Goal: Task Accomplishment & Management: Manage account settings

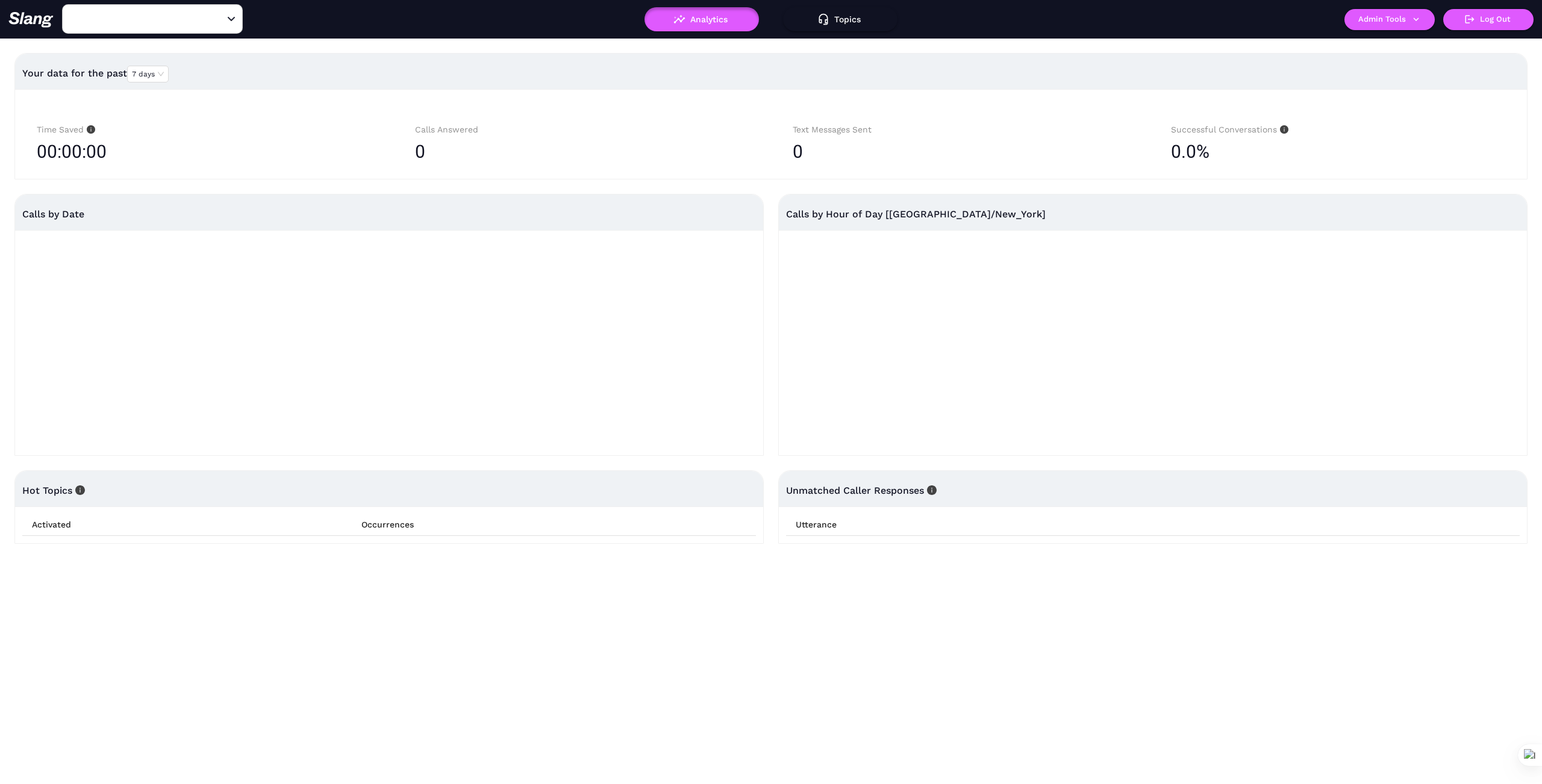
type input "1776"
click at [127, 20] on input "1776" at bounding box center [133, 19] width 133 height 19
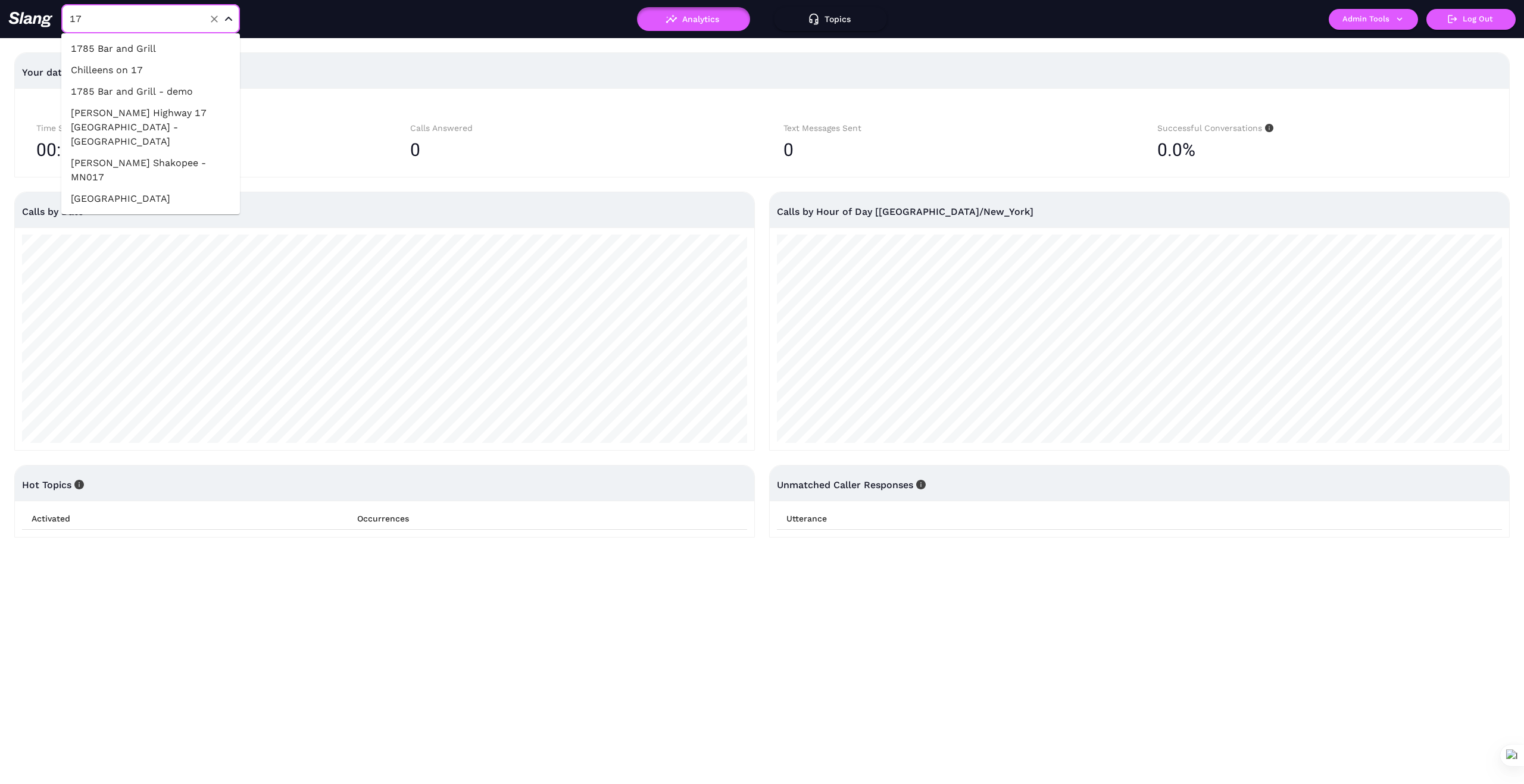
type input "1"
type input "Sugar"
drag, startPoint x: 156, startPoint y: 47, endPoint x: 470, endPoint y: 134, distance: 325.8
click at [156, 48] on li "Sugarbird Cafe" at bounding box center [150, 49] width 178 height 22
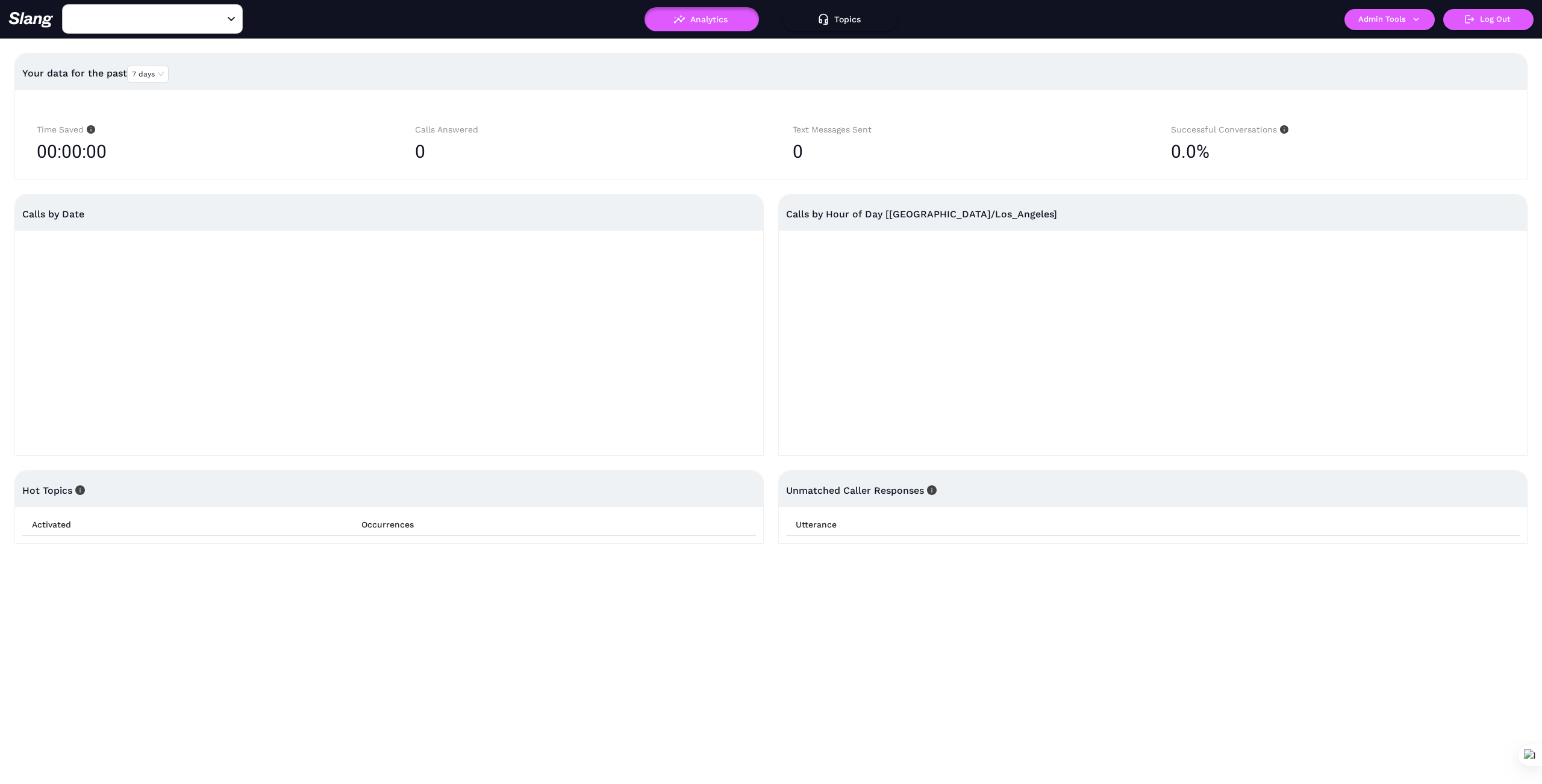
type input "Sugarbird Cafe"
click at [1418, 21] on icon "button" at bounding box center [1416, 19] width 11 height 11
click at [1420, 45] on link "Manage current business" at bounding box center [1413, 46] width 118 height 15
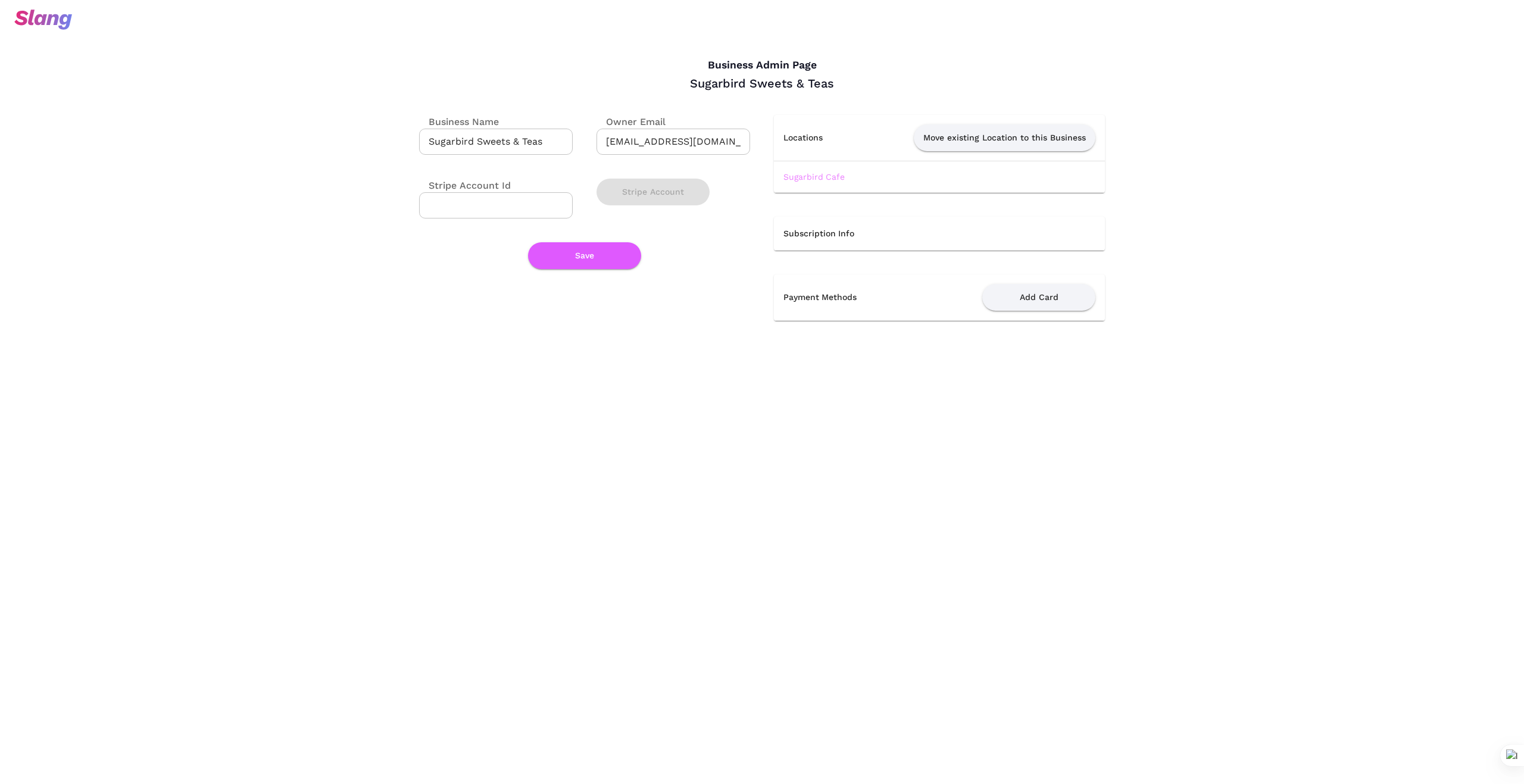
click at [820, 172] on link "Sugarbird Cafe" at bounding box center [814, 177] width 61 height 10
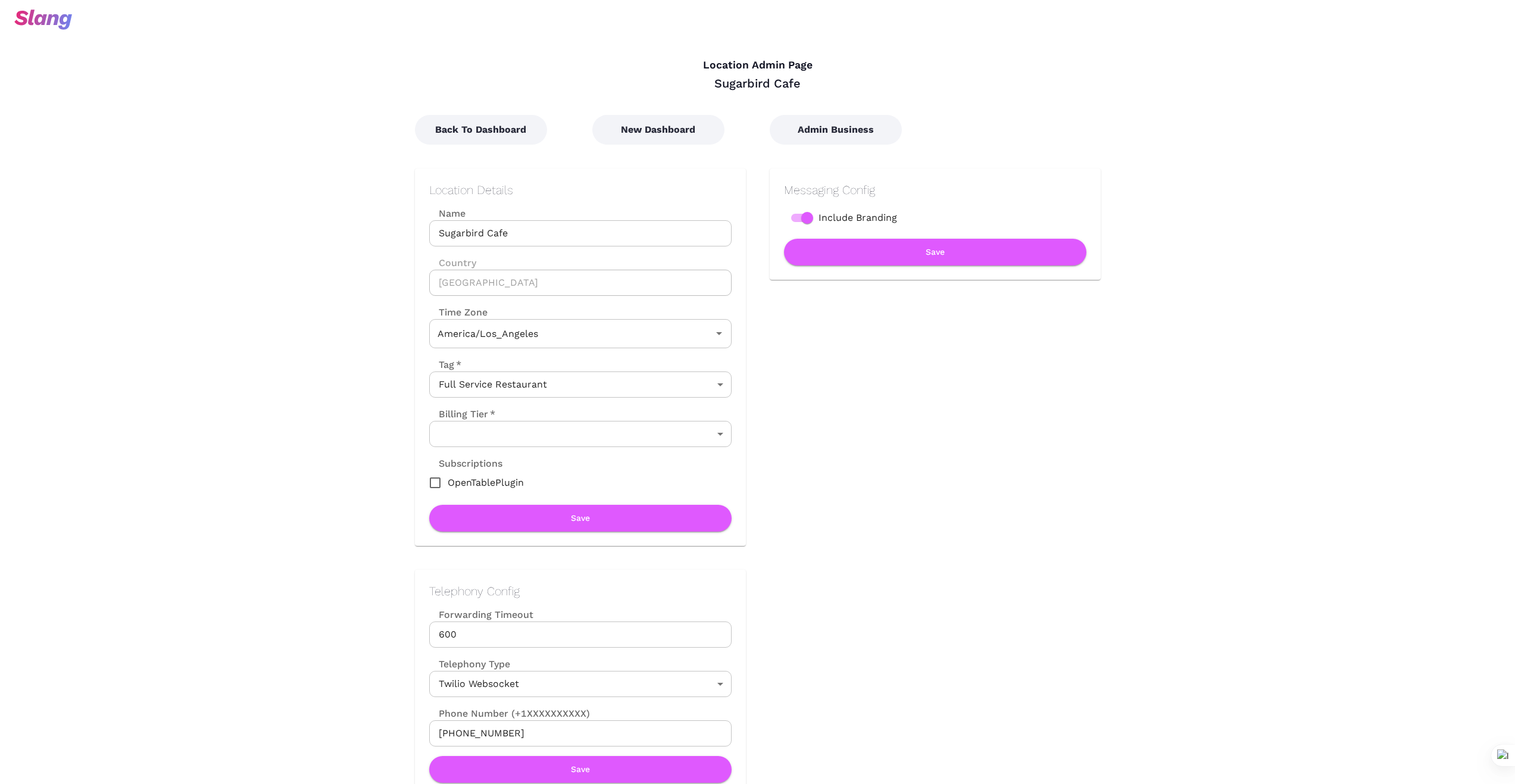
type input "Pacific Time"
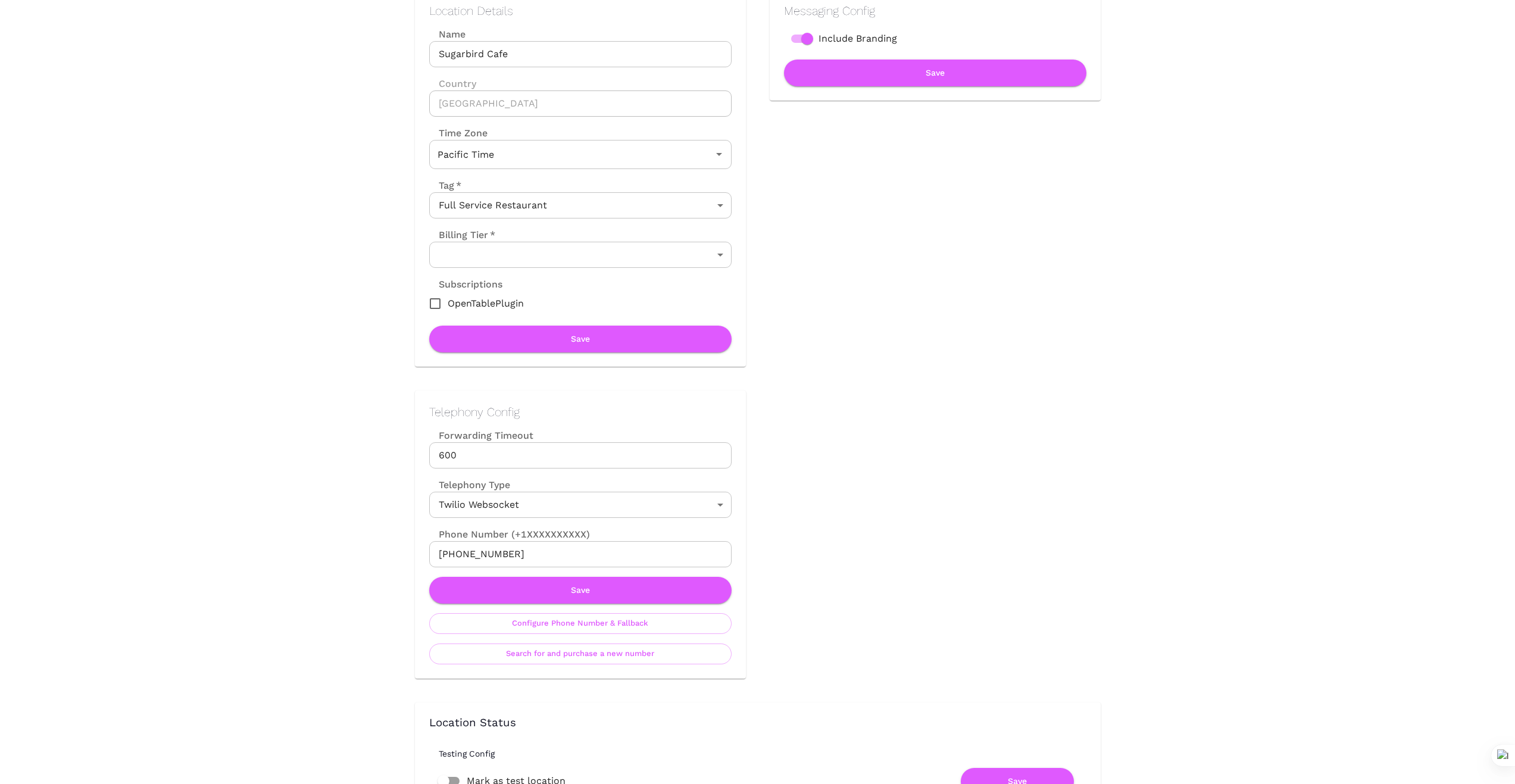
scroll to position [218, 0]
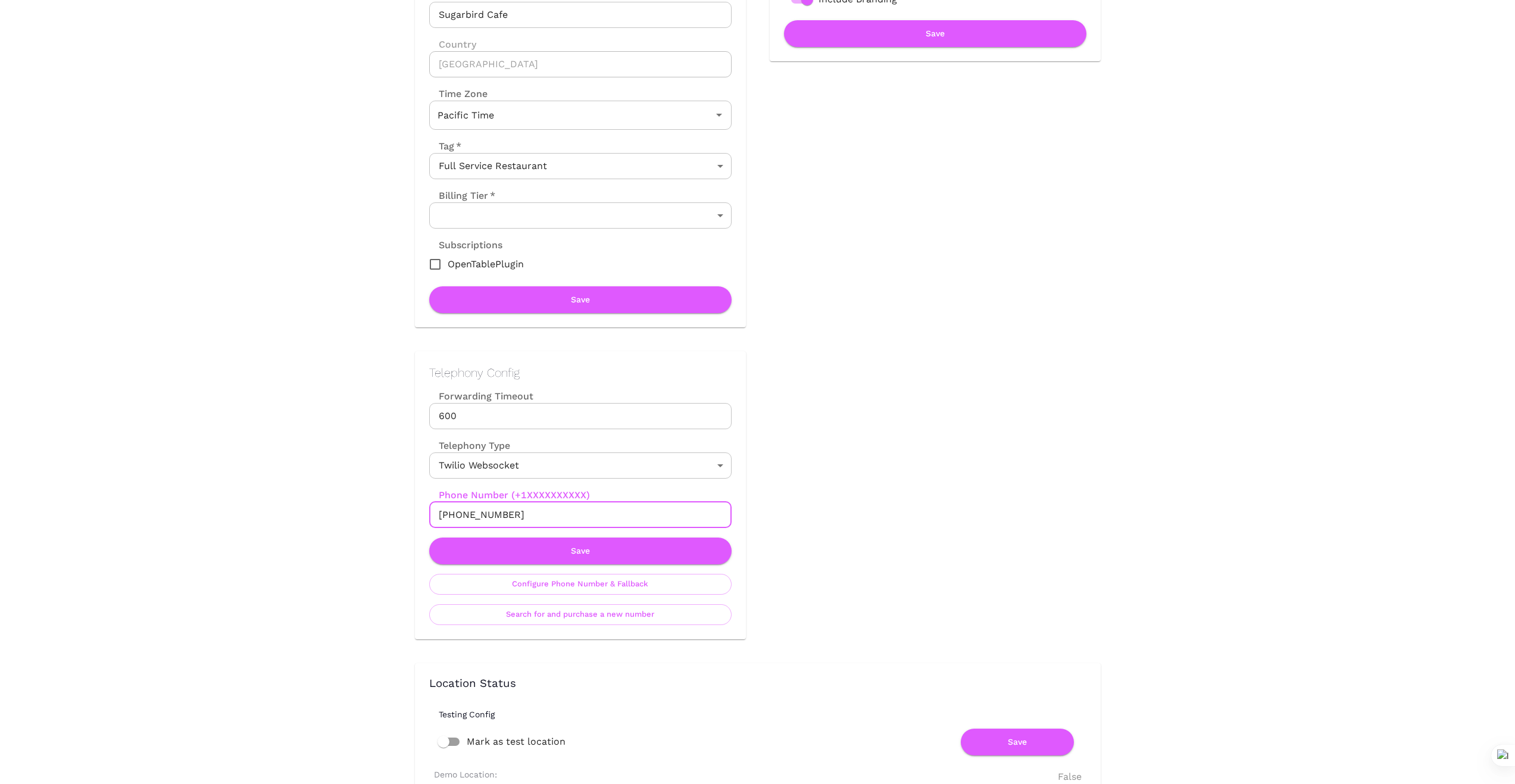
drag, startPoint x: 514, startPoint y: 516, endPoint x: 399, endPoint y: 521, distance: 115.1
click at [399, 521] on div "Telephony Config Forwarding Timeout 600 Forwarding Timeout Telephony Type Twili…" at bounding box center [568, 483] width 355 height 312
drag, startPoint x: 322, startPoint y: 553, endPoint x: 502, endPoint y: 530, distance: 181.5
drag, startPoint x: 510, startPoint y: 513, endPoint x: 388, endPoint y: 518, distance: 122.1
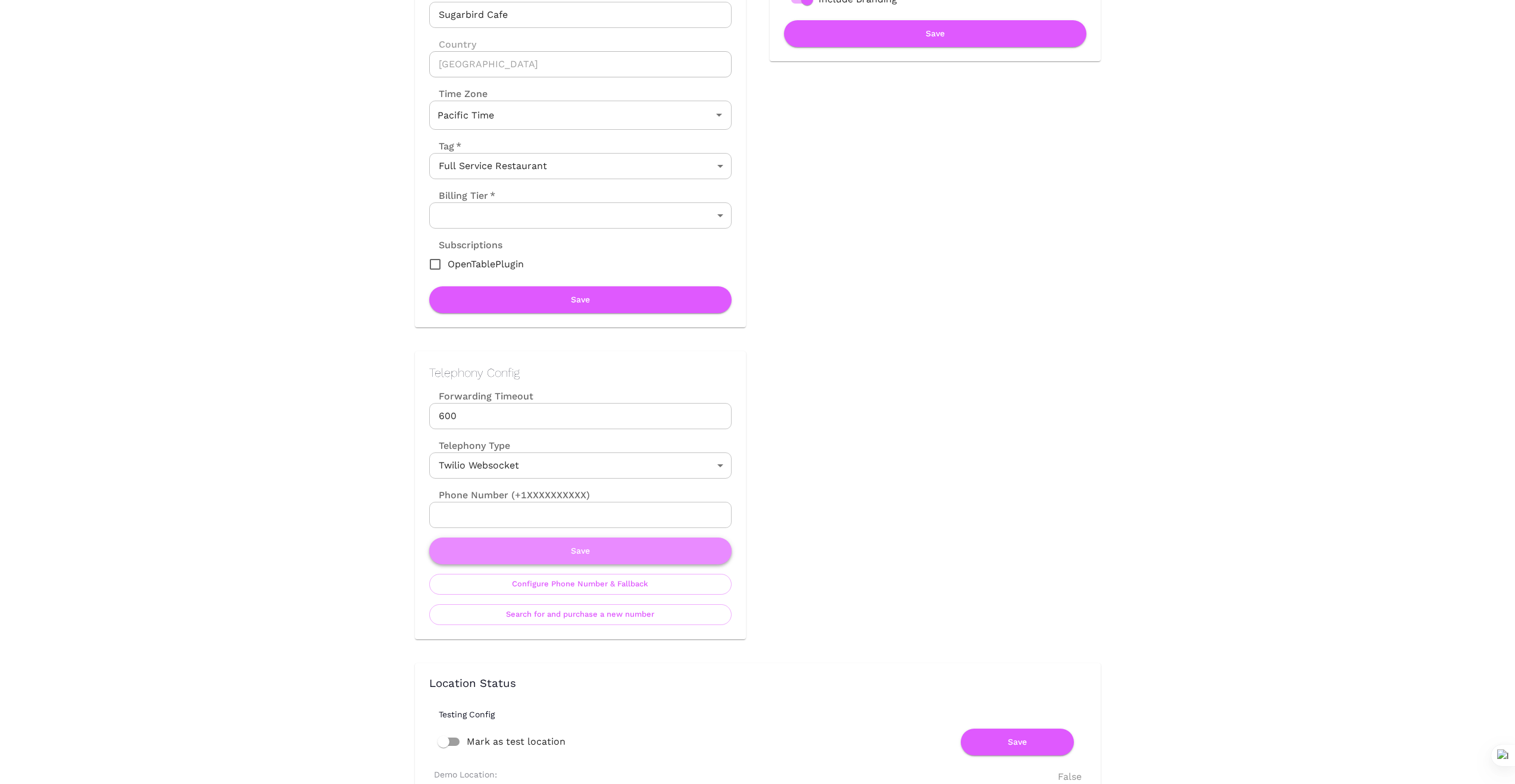
click at [584, 554] on button "Save" at bounding box center [580, 551] width 302 height 27
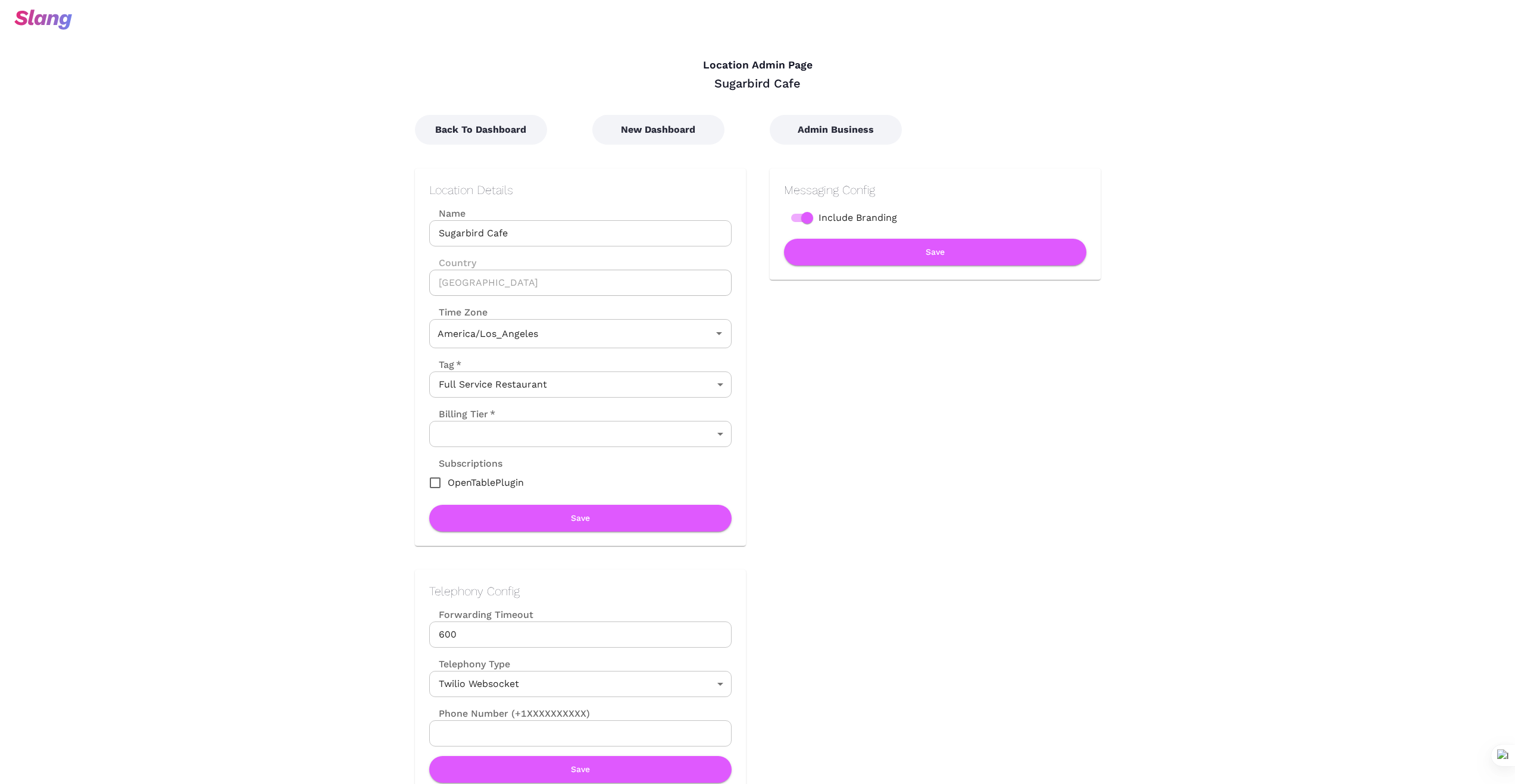
type input "Pacific Time"
click at [672, 121] on button "New Dashboard" at bounding box center [658, 130] width 132 height 30
type input "Pacific Time"
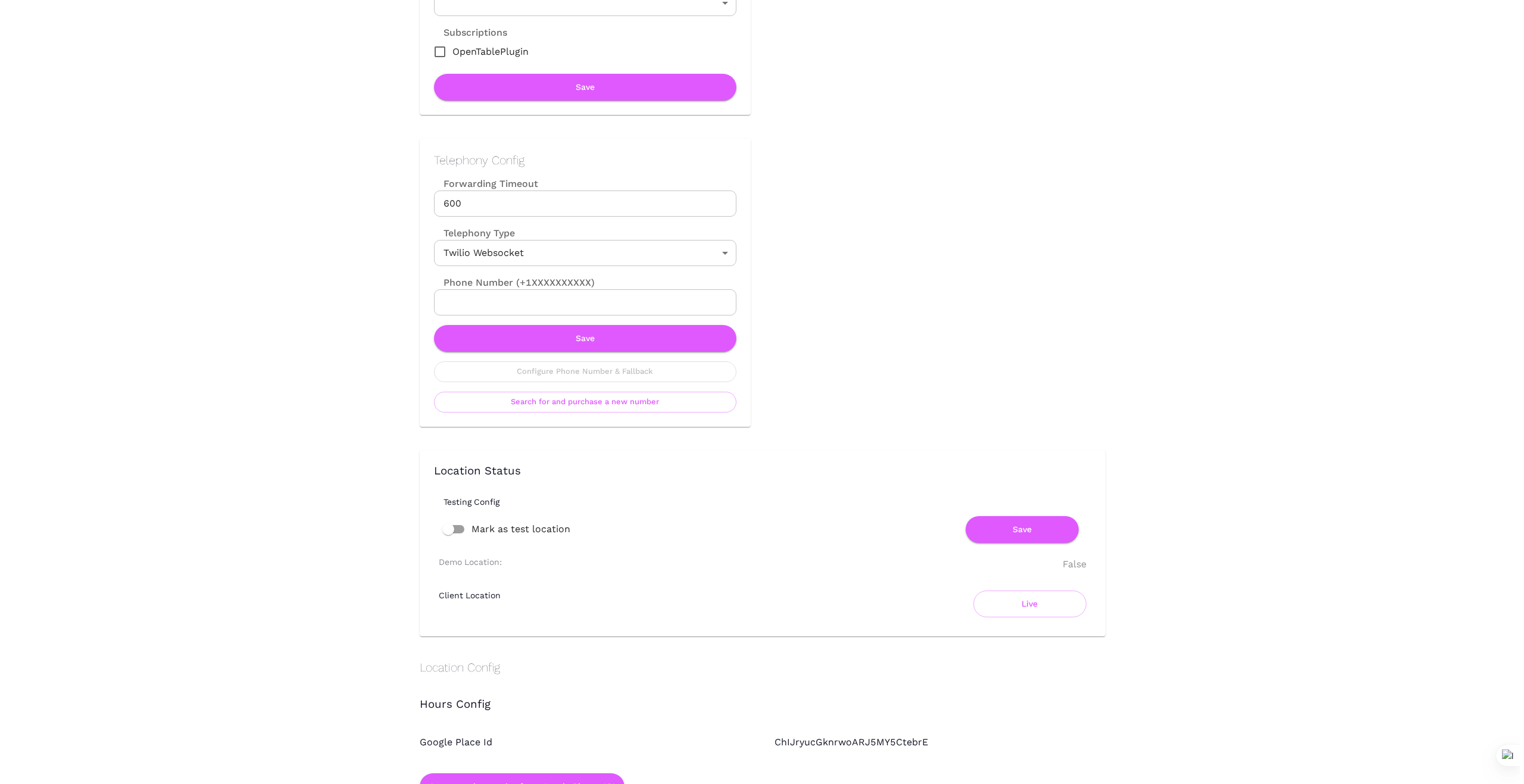
scroll to position [436, 0]
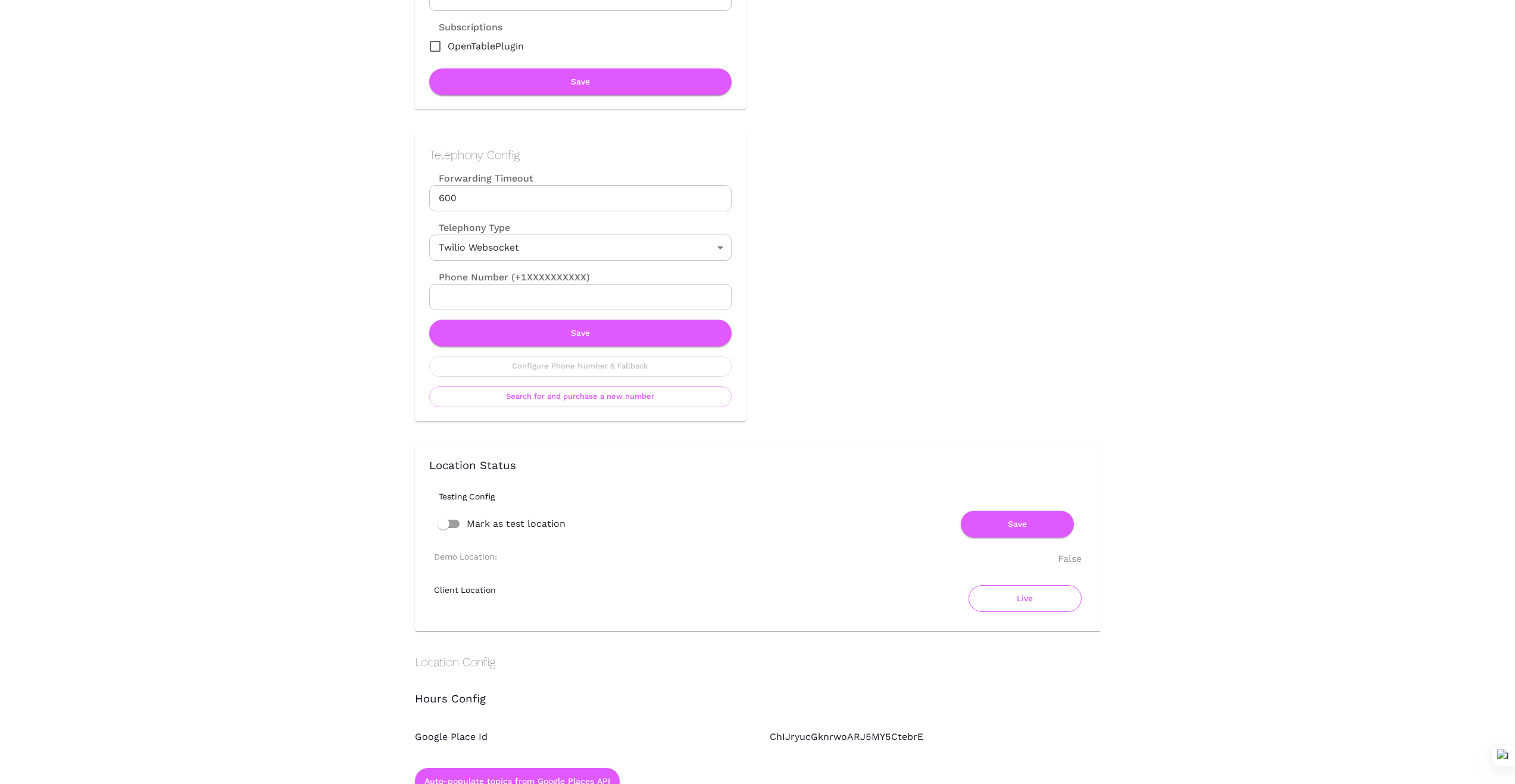
click at [1027, 604] on button "Live" at bounding box center [1025, 598] width 113 height 27
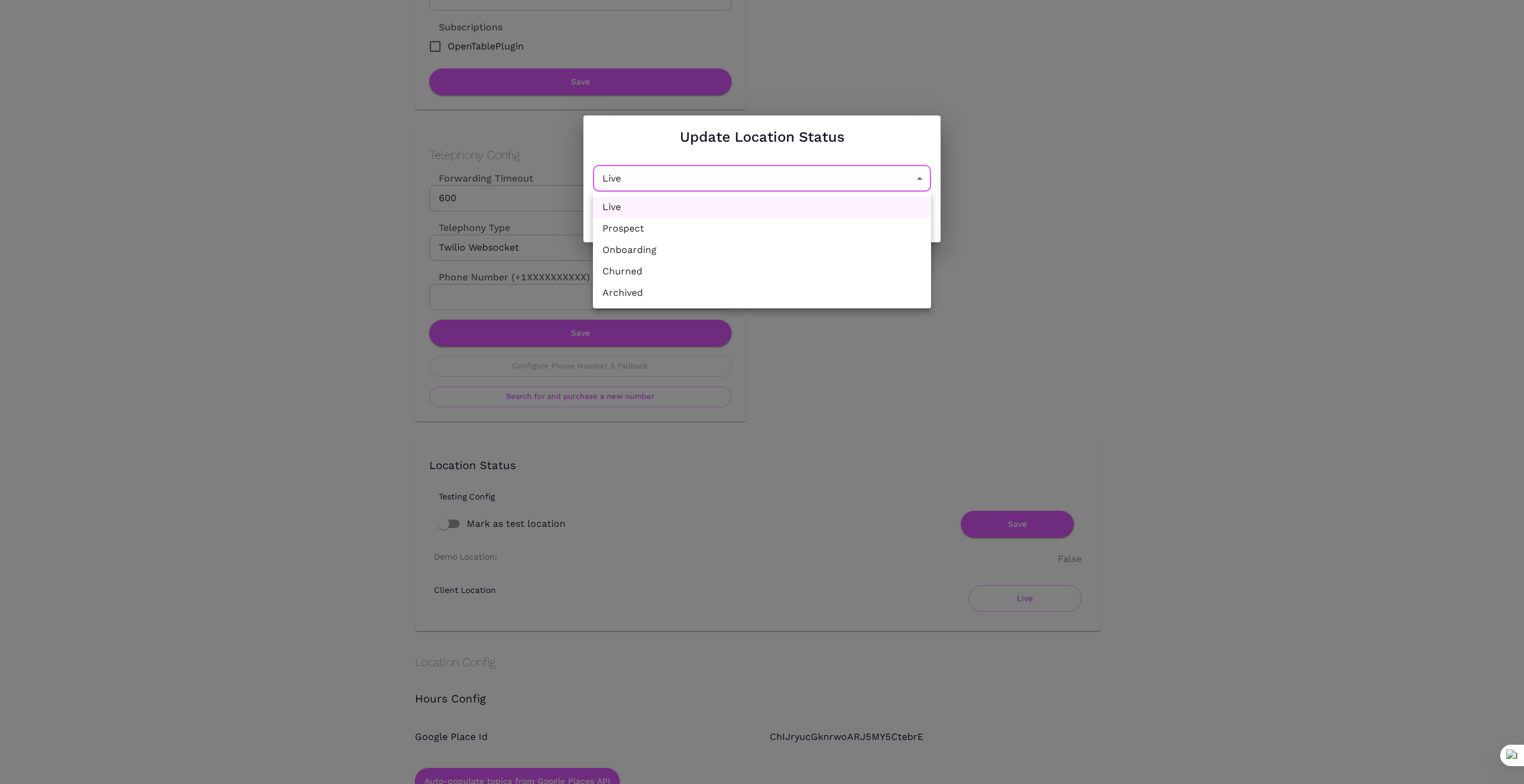
click at [763, 272] on li "Churned" at bounding box center [762, 272] width 338 height 22
type input "Churned"
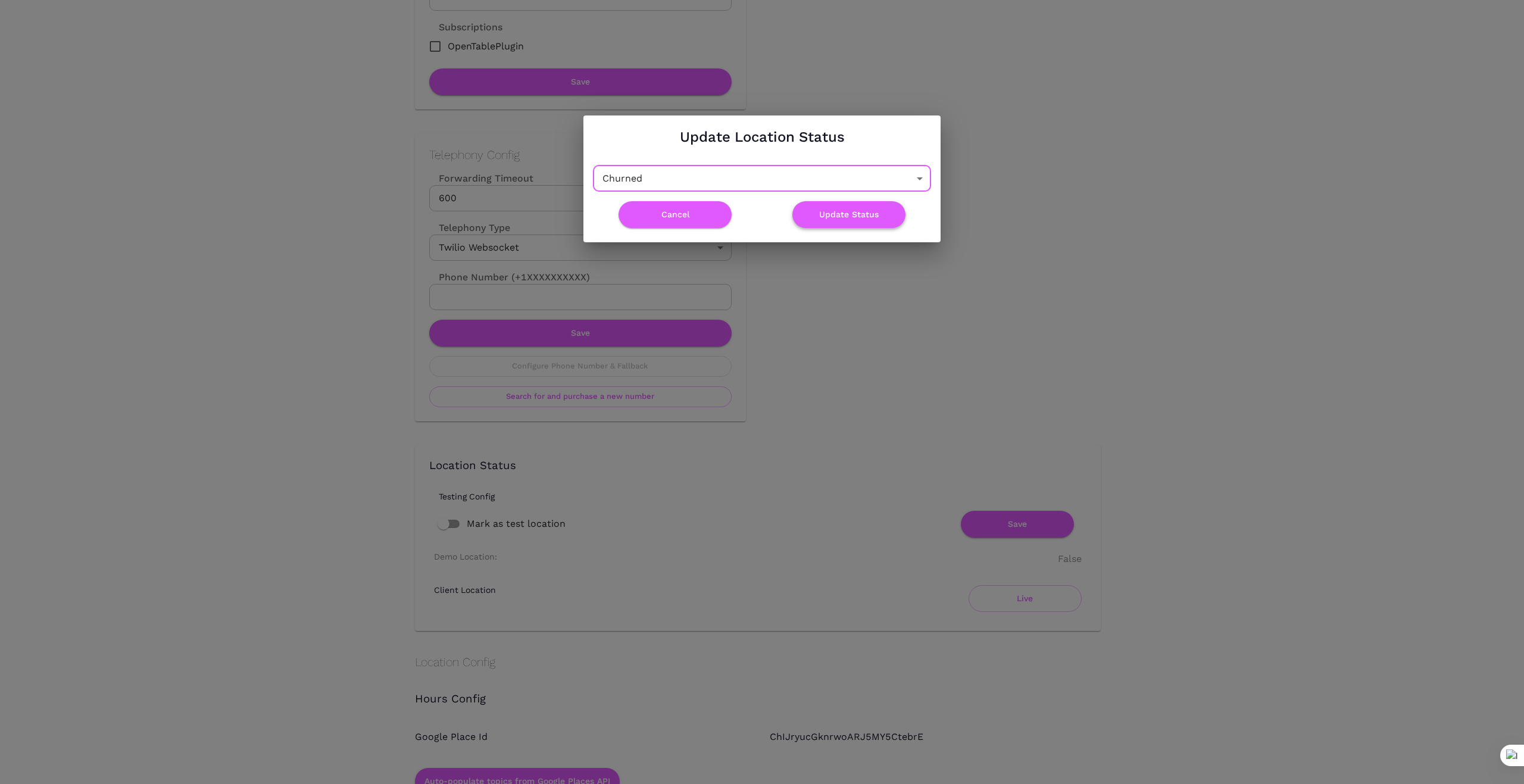
click at [850, 217] on button "Update Status" at bounding box center [849, 214] width 113 height 27
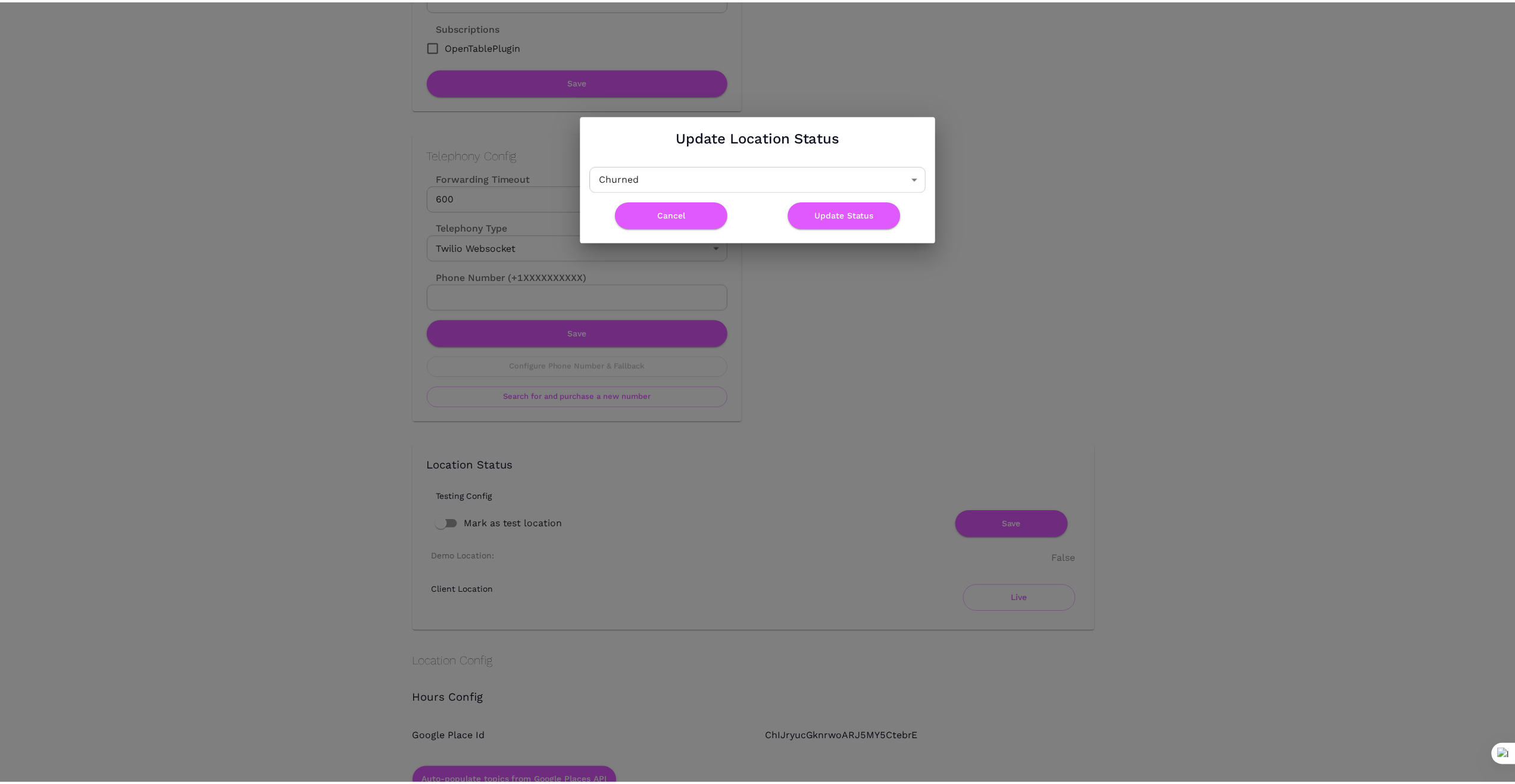
scroll to position [0, 0]
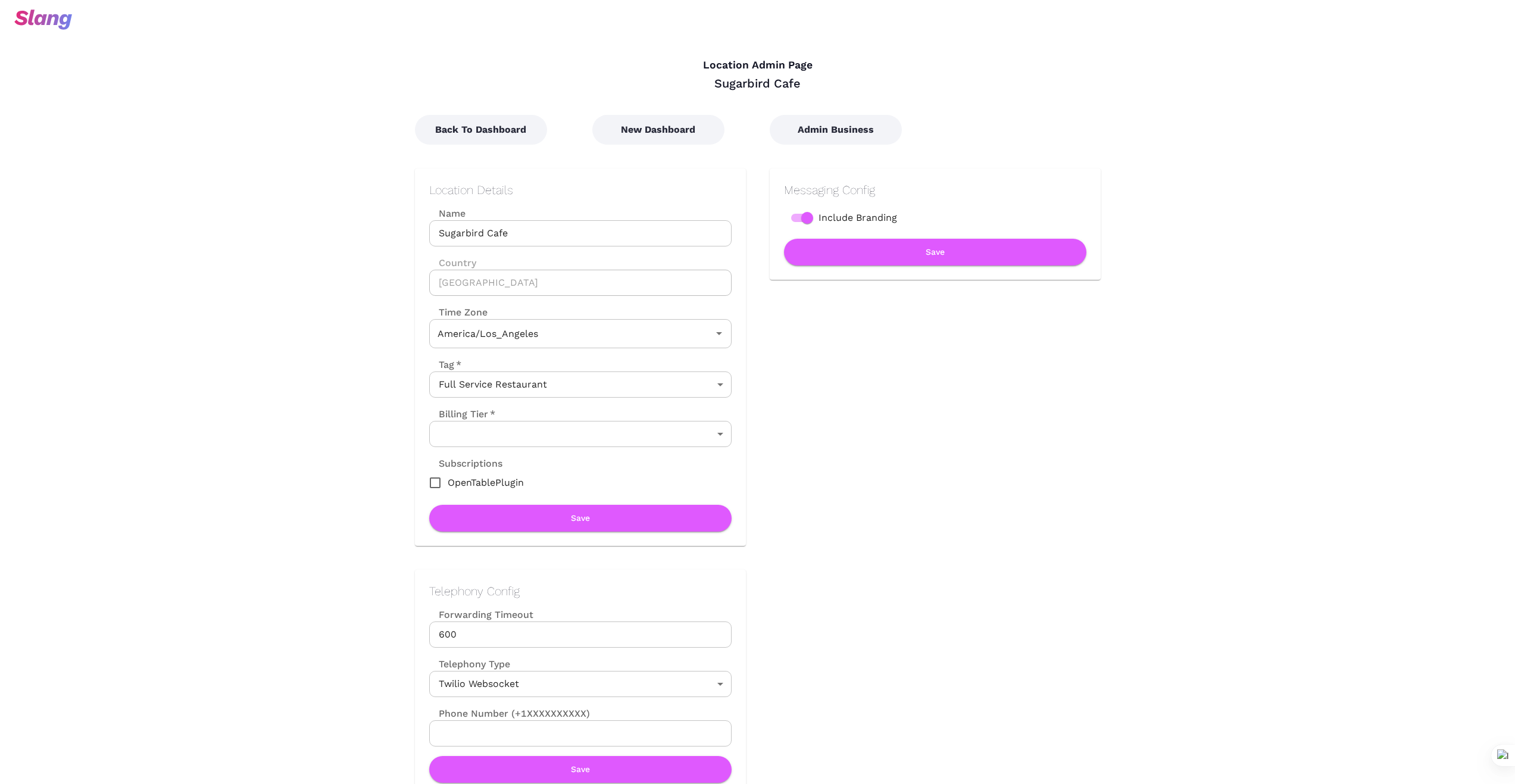
type input "Pacific Time"
